Goal: Transaction & Acquisition: Purchase product/service

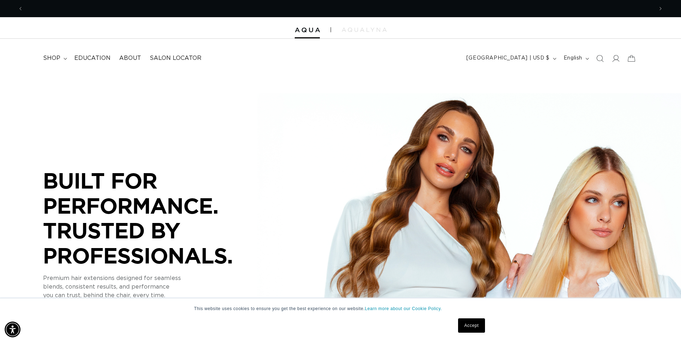
scroll to position [0, 630]
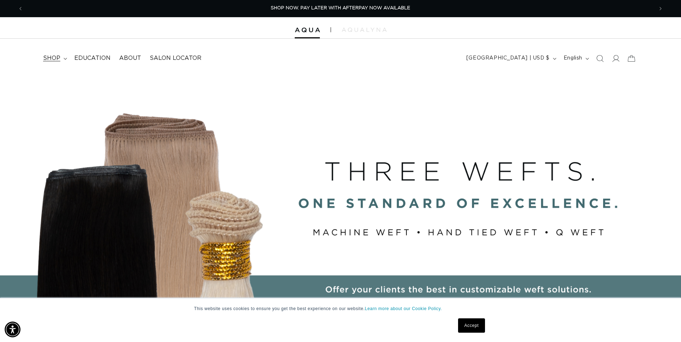
click at [62, 60] on summary "shop" at bounding box center [54, 58] width 31 height 16
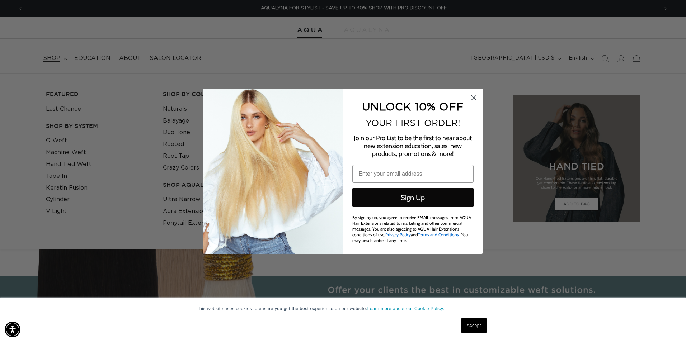
scroll to position [0, 1270]
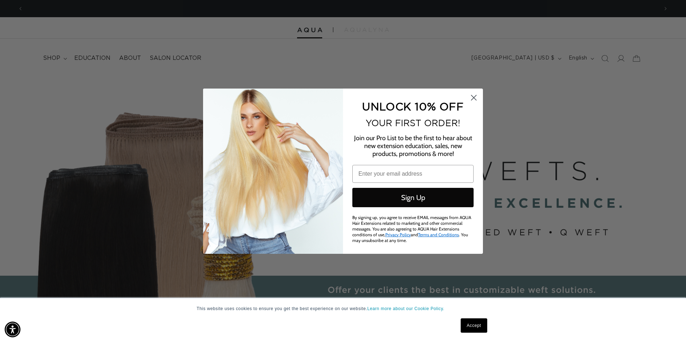
click at [471, 97] on circle "Close dialog" at bounding box center [474, 97] width 12 height 12
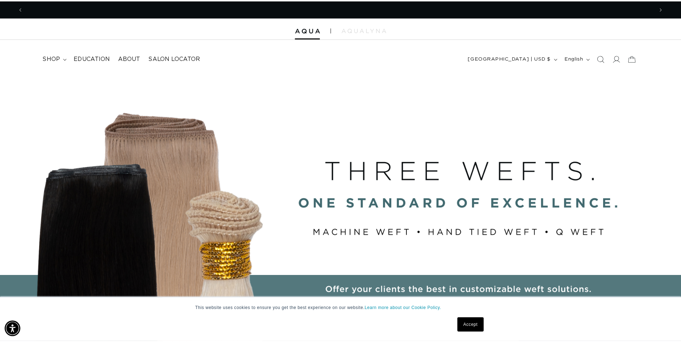
scroll to position [0, 0]
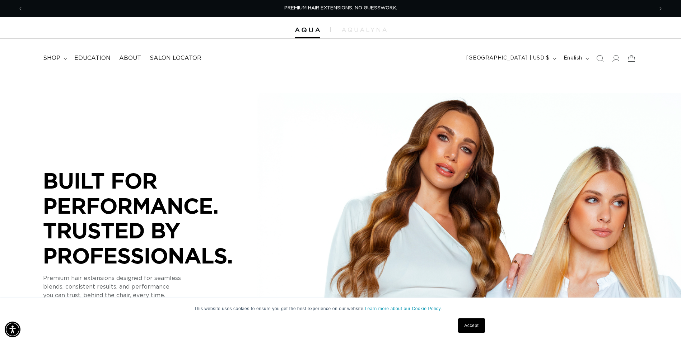
click at [61, 57] on summary "shop" at bounding box center [54, 58] width 31 height 16
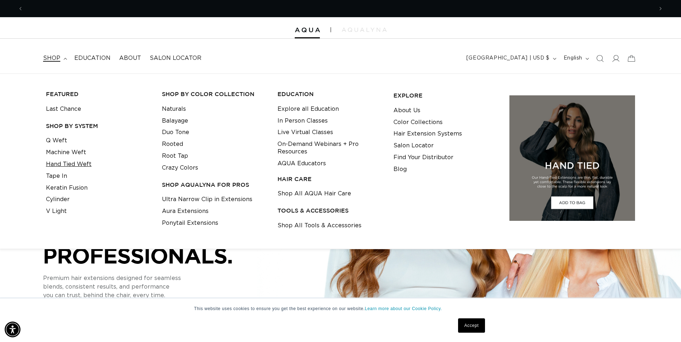
scroll to position [0, 630]
click at [75, 165] on link "Hand Tied Weft" at bounding box center [69, 165] width 46 height 12
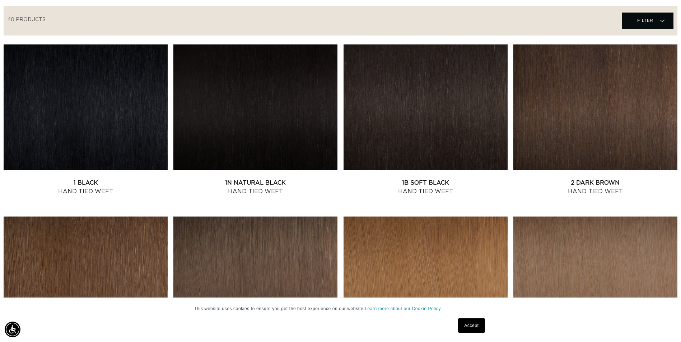
scroll to position [0, 630]
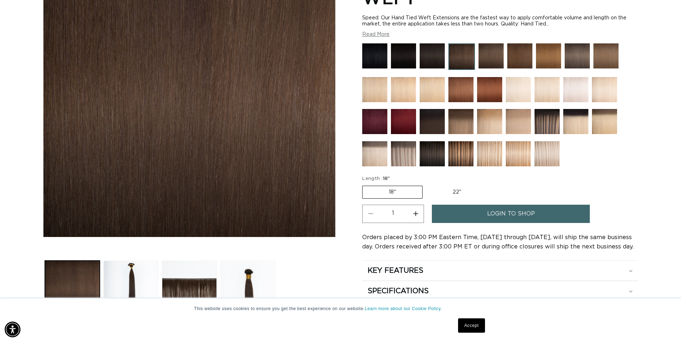
click at [453, 194] on label "22" Variant sold out or unavailable" at bounding box center [456, 192] width 61 height 12
click at [426, 185] on input "22" Variant sold out or unavailable" at bounding box center [426, 184] width 0 height 0
radio input "true"
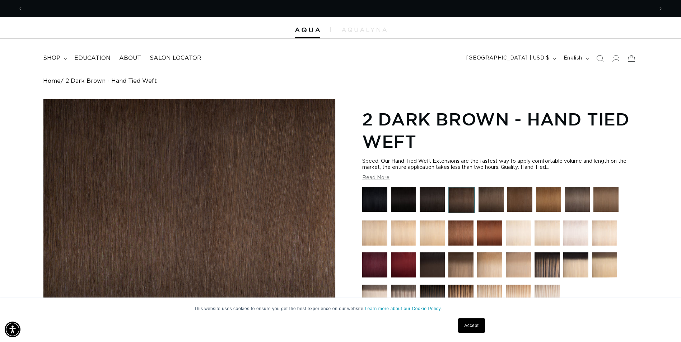
scroll to position [0, 1259]
click at [617, 60] on icon at bounding box center [616, 58] width 8 height 7
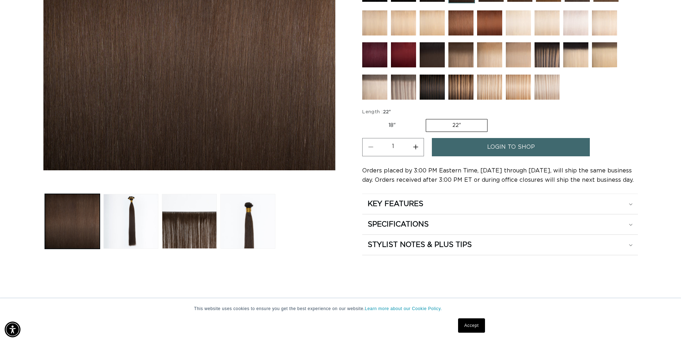
scroll to position [215, 0]
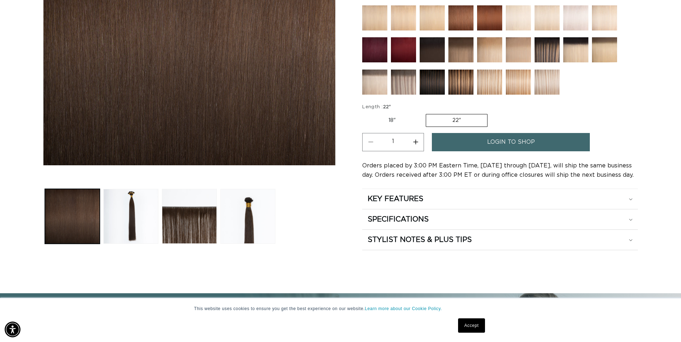
click at [459, 150] on link "login to shop" at bounding box center [511, 142] width 158 height 18
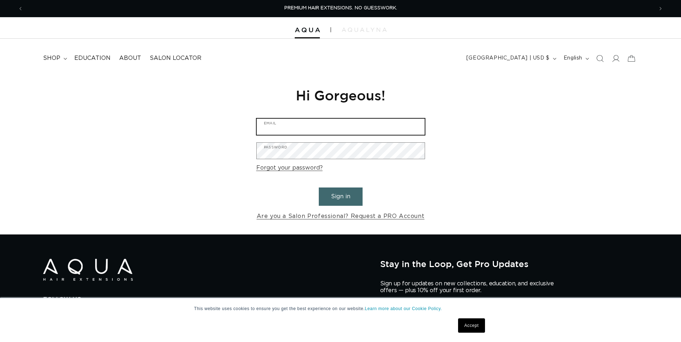
click at [383, 124] on input "Email" at bounding box center [341, 127] width 168 height 16
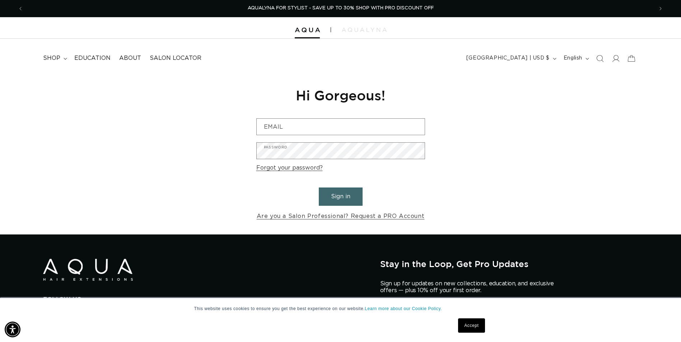
click at [472, 147] on div "Reset your password We will send you an email to reset your password Email Subm…" at bounding box center [340, 154] width 681 height 161
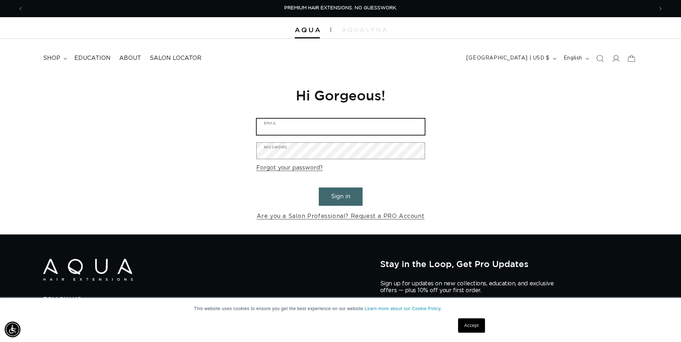
click at [340, 133] on input "Email" at bounding box center [341, 127] width 168 height 16
type input "amberwilliams225@gmail.com"
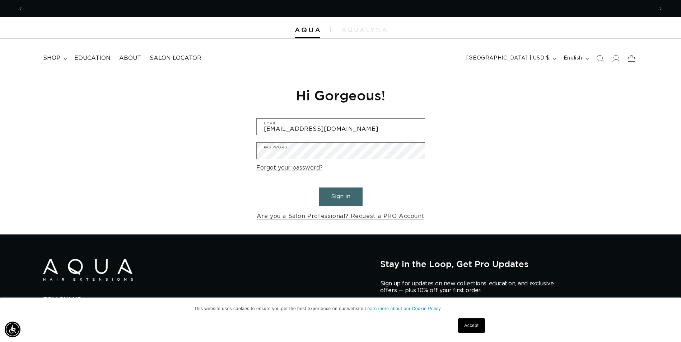
scroll to position [0, 1259]
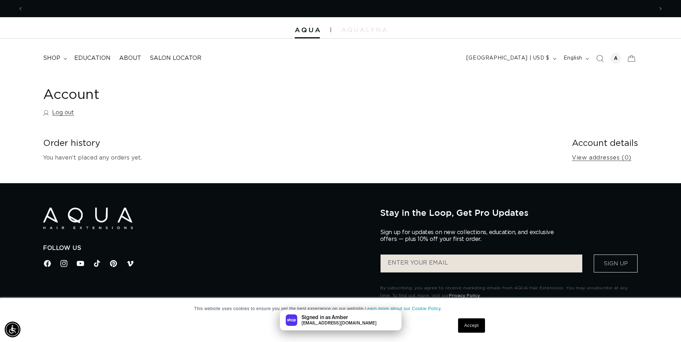
scroll to position [0, 630]
click at [68, 60] on summary "shop" at bounding box center [54, 58] width 31 height 16
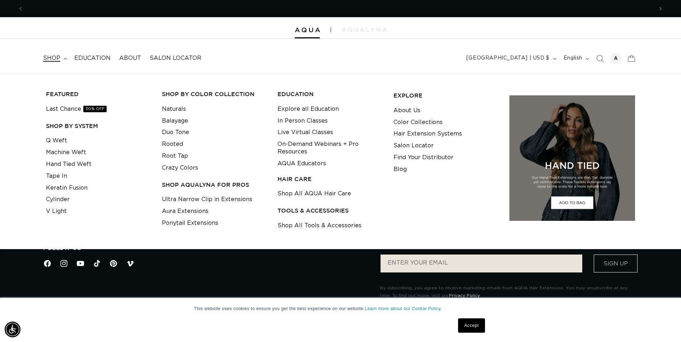
scroll to position [0, 1259]
click at [73, 165] on link "Hand Tied Weft" at bounding box center [69, 165] width 46 height 12
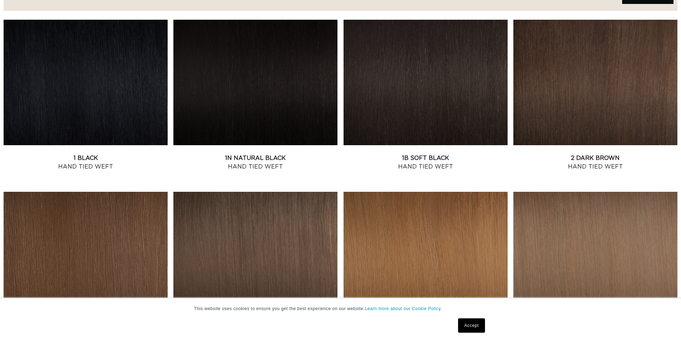
scroll to position [287, 0]
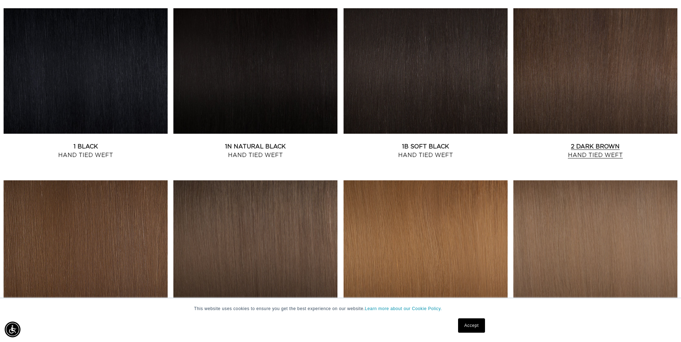
click at [559, 142] on link "2 Dark Brown Hand Tied Weft" at bounding box center [595, 150] width 164 height 17
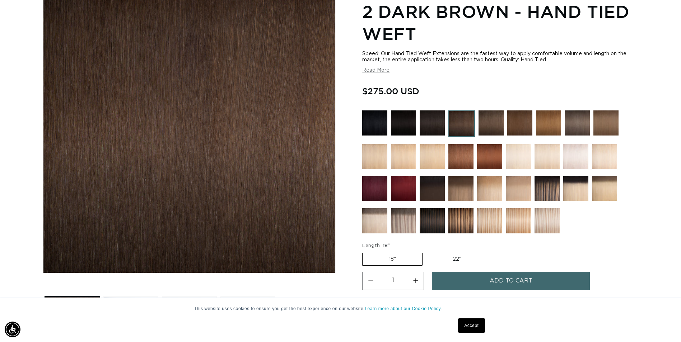
scroll to position [0, 1259]
click at [455, 255] on label "22" Variant sold out or unavailable" at bounding box center [456, 259] width 61 height 12
click at [426, 252] on input "22" Variant sold out or unavailable" at bounding box center [426, 251] width 0 height 0
radio input "true"
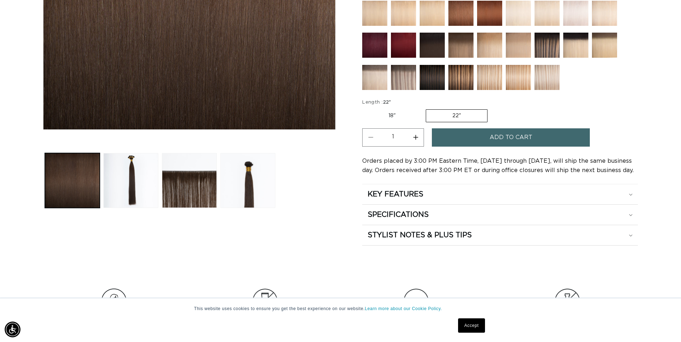
scroll to position [0, 1259]
click at [417, 139] on button "Increase quantity for 2 Dark Brown - Hand Tied Weft" at bounding box center [415, 137] width 16 height 18
type input "2"
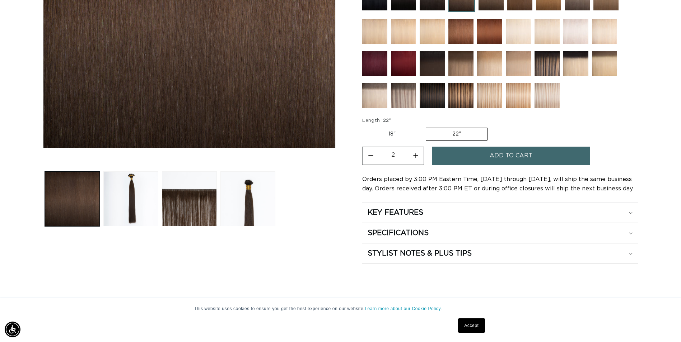
scroll to position [215, 0]
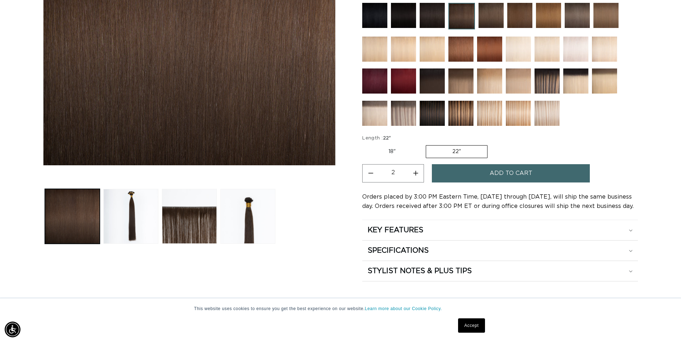
click at [450, 168] on button "Add to cart" at bounding box center [511, 173] width 158 height 18
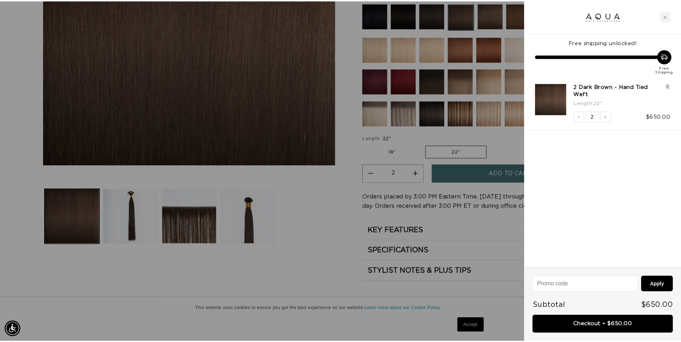
scroll to position [0, 0]
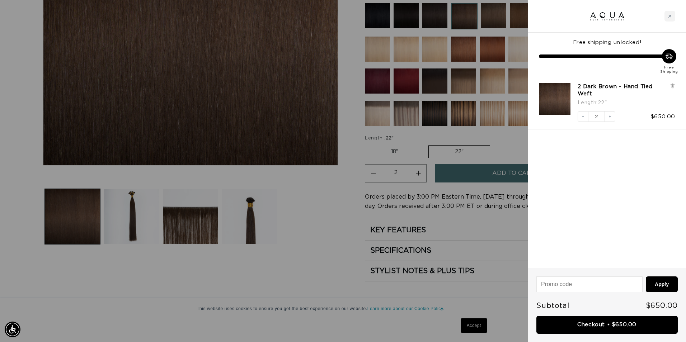
click at [496, 208] on div at bounding box center [343, 171] width 686 height 342
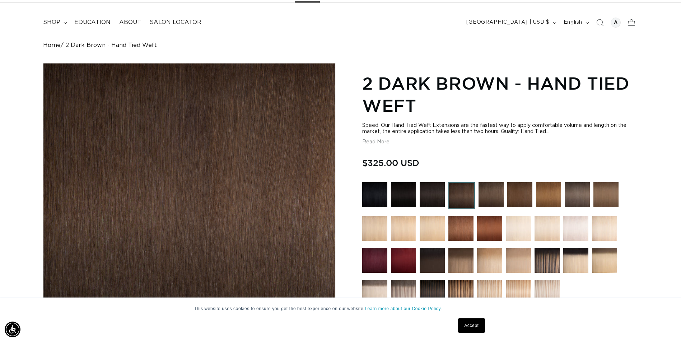
scroll to position [0, 630]
click at [370, 143] on button "Read More" at bounding box center [375, 142] width 27 height 6
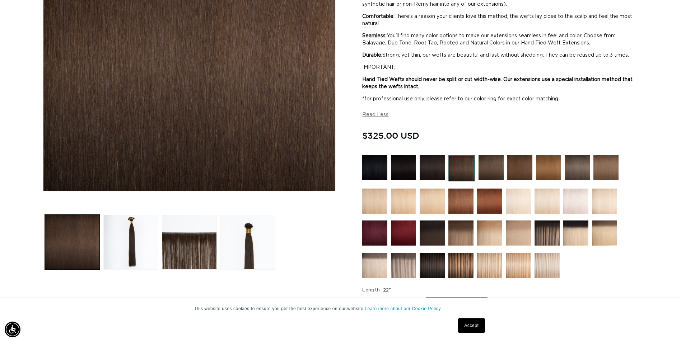
scroll to position [251, 0]
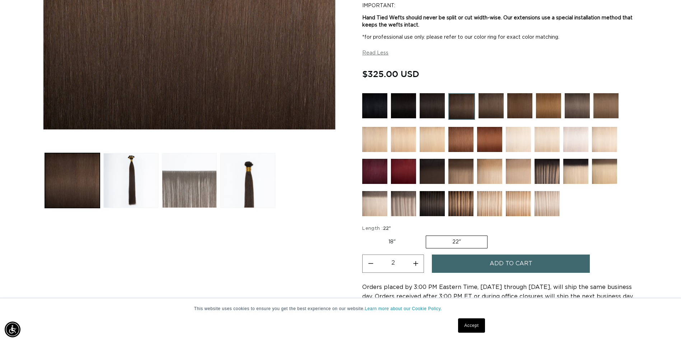
click at [172, 179] on button "Load image 3 in gallery view" at bounding box center [189, 180] width 55 height 55
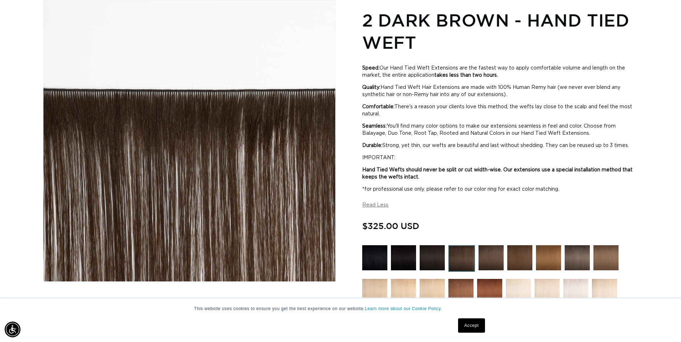
scroll to position [0, 1259]
